Goal: Task Accomplishment & Management: Manage account settings

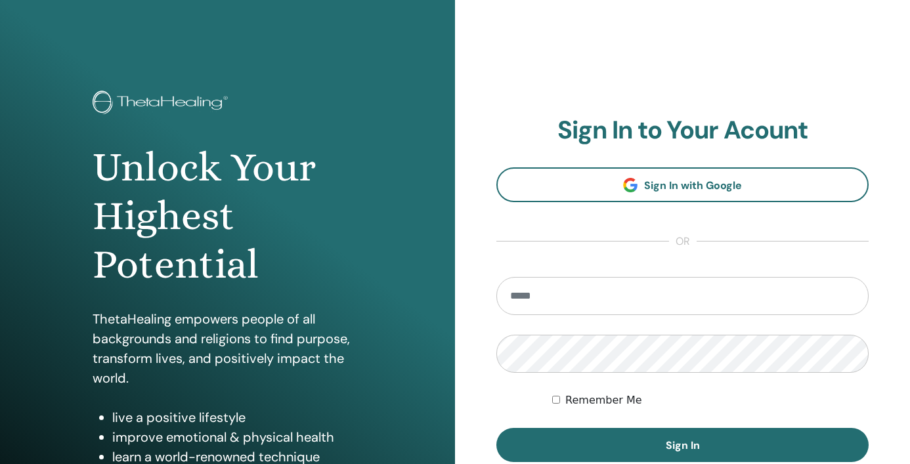
scroll to position [166, 0]
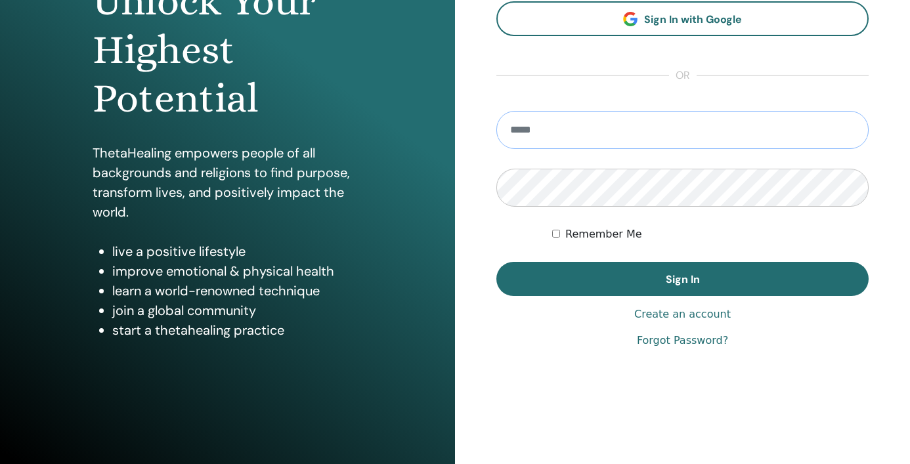
type input "**********"
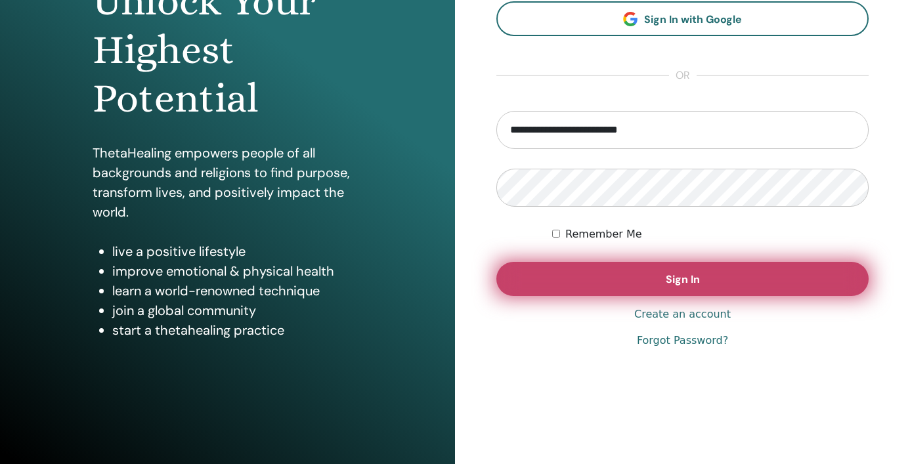
click at [672, 274] on span "Sign In" at bounding box center [683, 280] width 34 height 14
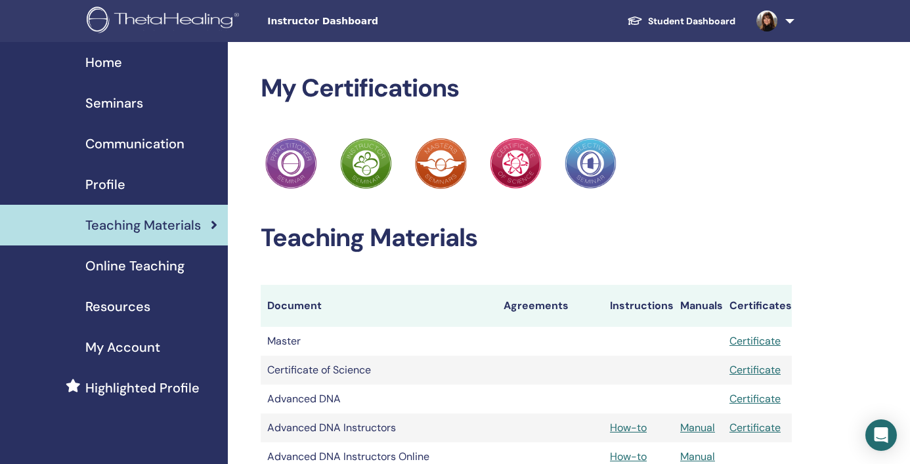
click at [172, 19] on img at bounding box center [165, 22] width 157 height 30
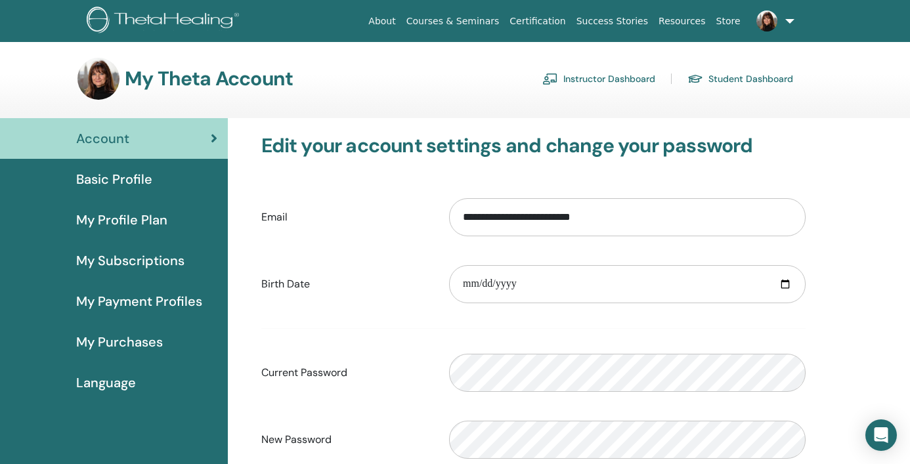
click at [592, 77] on link "Instructor Dashboard" at bounding box center [599, 78] width 113 height 21
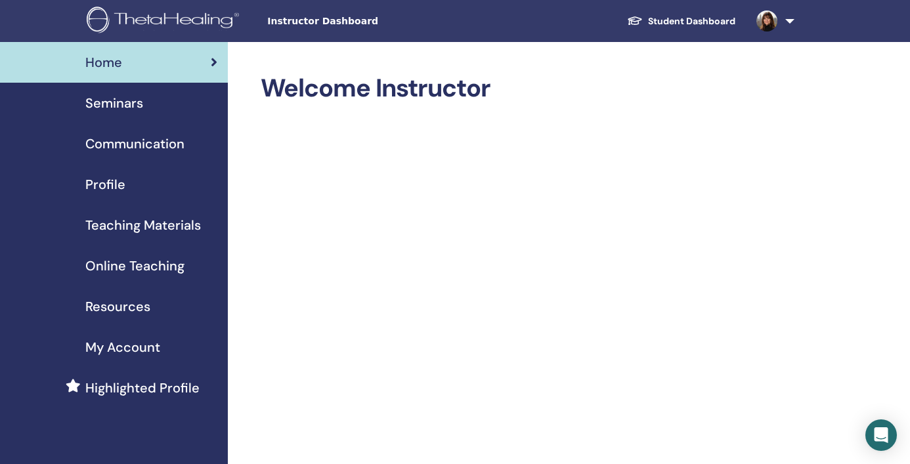
click at [169, 19] on img at bounding box center [165, 22] width 157 height 30
click at [122, 102] on span "Seminars" at bounding box center [114, 103] width 58 height 20
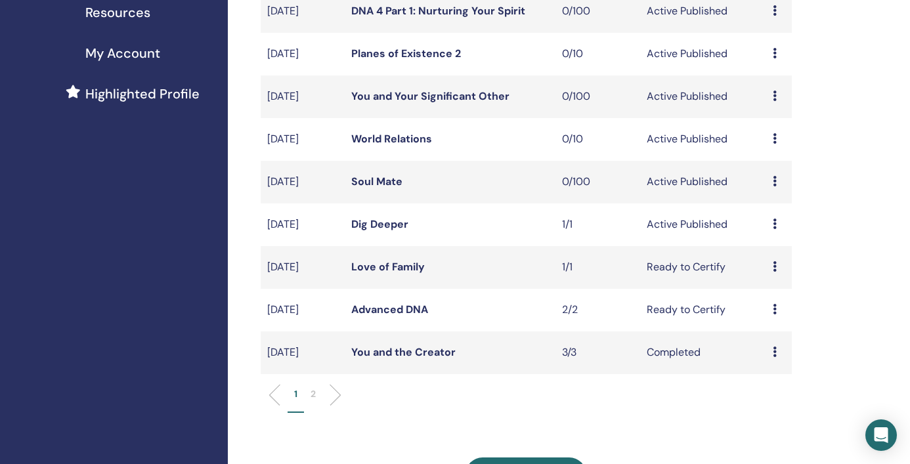
scroll to position [300, 0]
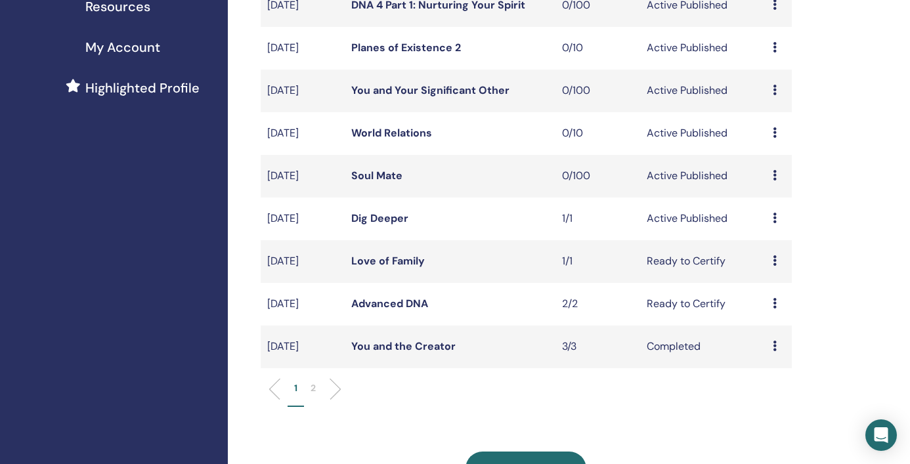
click at [382, 258] on link "Love of Family" at bounding box center [388, 261] width 74 height 14
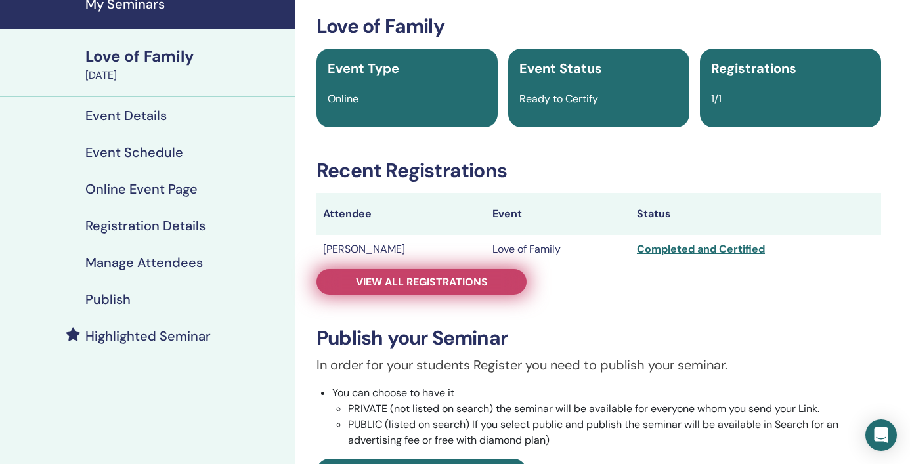
scroll to position [60, 0]
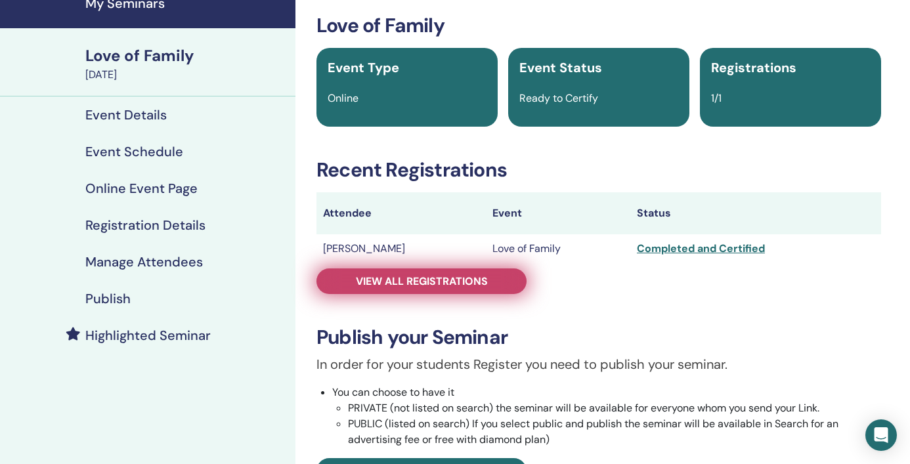
click at [380, 277] on span "View all registrations" at bounding box center [422, 282] width 132 height 14
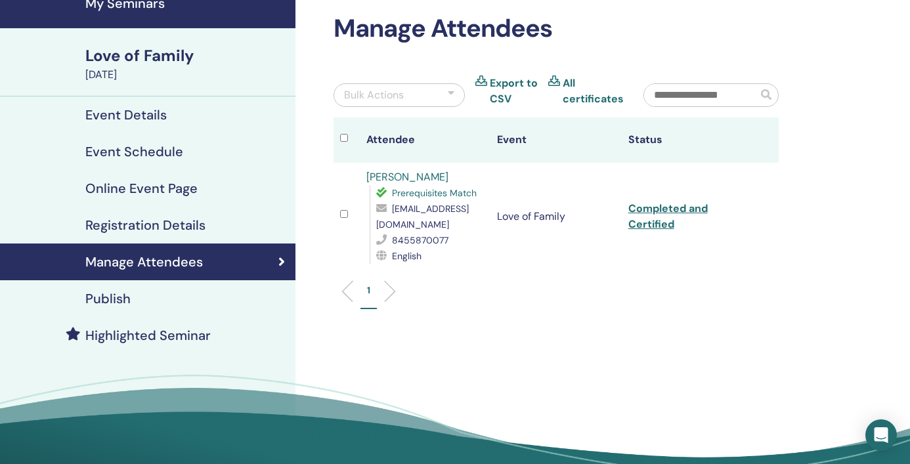
click at [397, 177] on link "Heshy Breuer" at bounding box center [408, 177] width 82 height 14
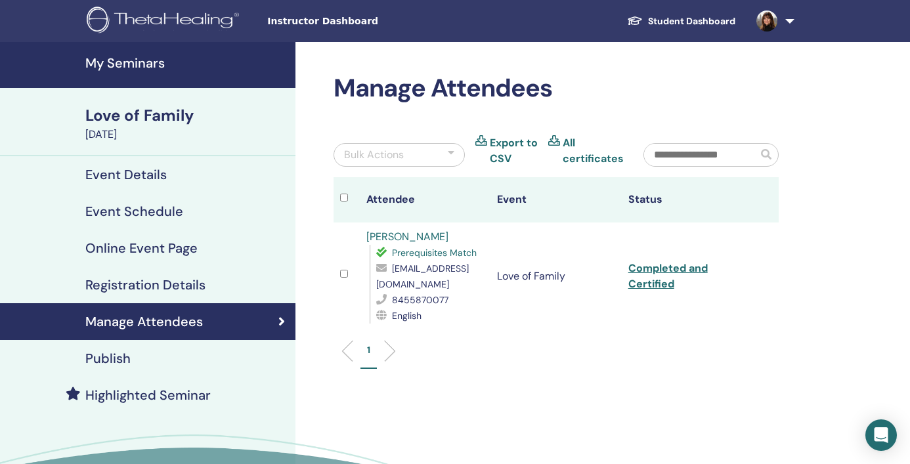
click at [129, 66] on h4 "My Seminars" at bounding box center [186, 63] width 202 height 16
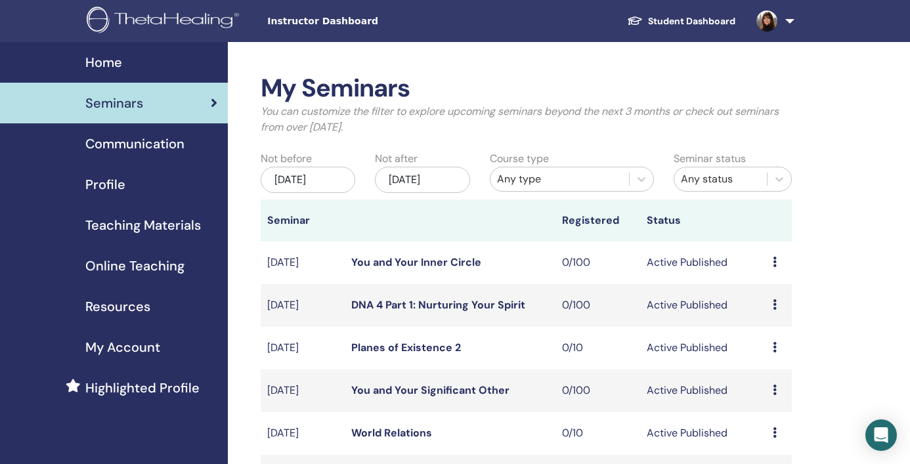
click at [125, 21] on img at bounding box center [165, 22] width 157 height 30
